Goal: Information Seeking & Learning: Learn about a topic

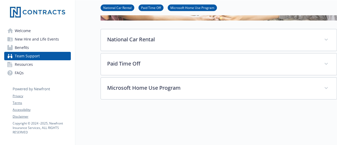
scroll to position [73, 0]
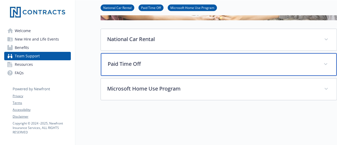
click at [163, 69] on div "Paid Time Off" at bounding box center [219, 64] width 236 height 23
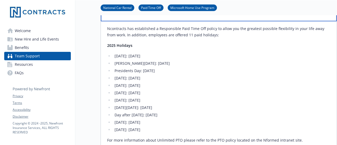
scroll to position [129, 0]
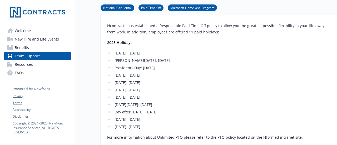
click at [156, 98] on li "[DATE]: [DATE]" at bounding box center [221, 97] width 217 height 6
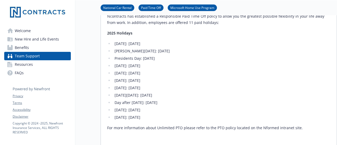
scroll to position [140, 0]
